Goal: Use online tool/utility: Utilize a website feature to perform a specific function

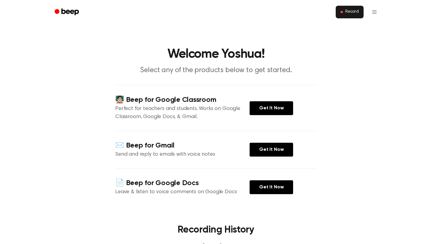
click at [343, 15] on button "Record" at bounding box center [350, 12] width 28 height 13
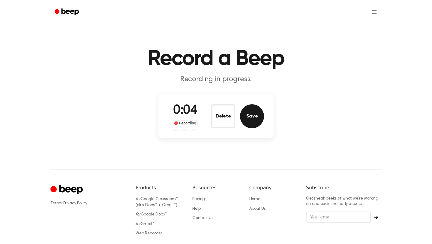
click at [250, 109] on button "Save" at bounding box center [252, 116] width 24 height 24
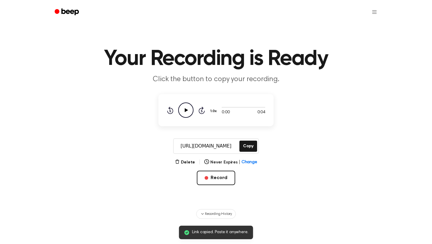
click at [187, 109] on icon "Play Audio" at bounding box center [185, 109] width 15 height 15
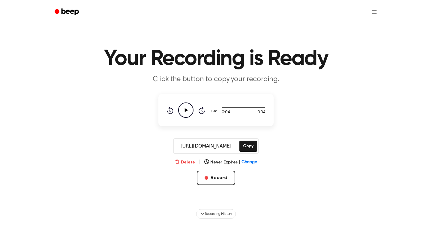
click at [187, 159] on button "Delete" at bounding box center [185, 162] width 20 height 6
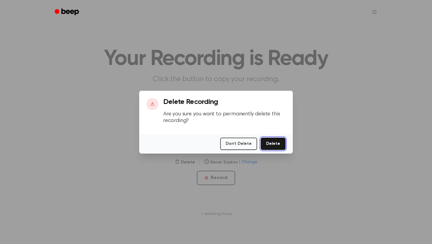
click at [266, 145] on button "Delete" at bounding box center [273, 143] width 25 height 12
